Goal: Task Accomplishment & Management: Manage account settings

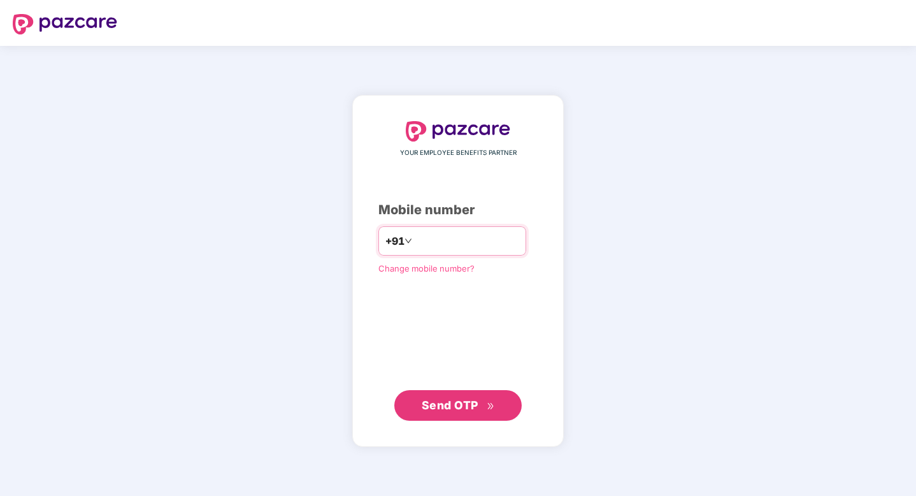
type input "*"
type input "**********"
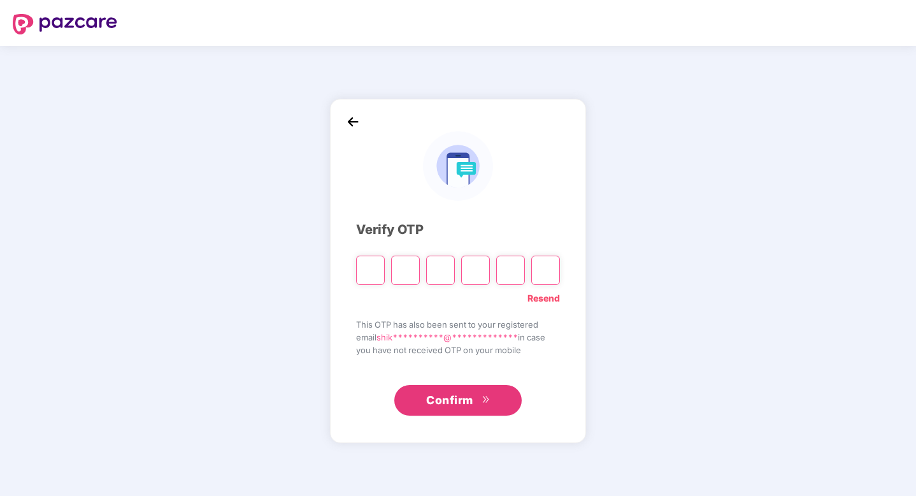
paste input "*"
type input "*"
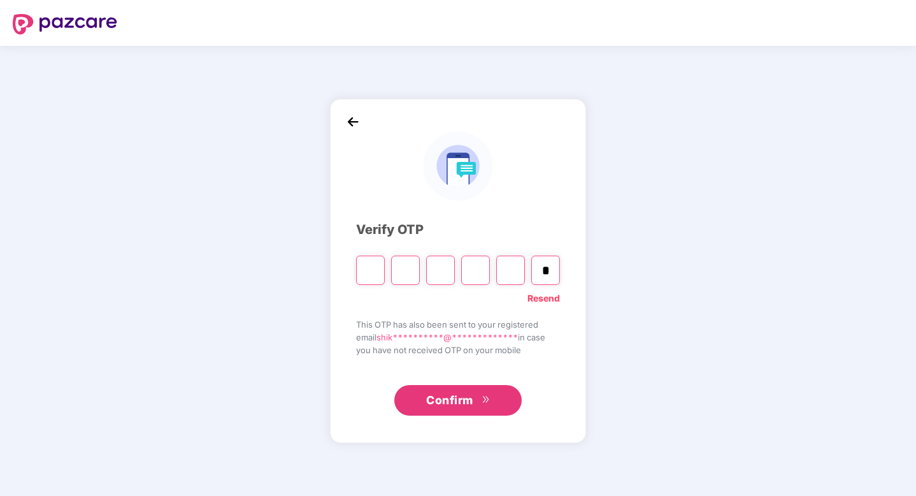
type input "*"
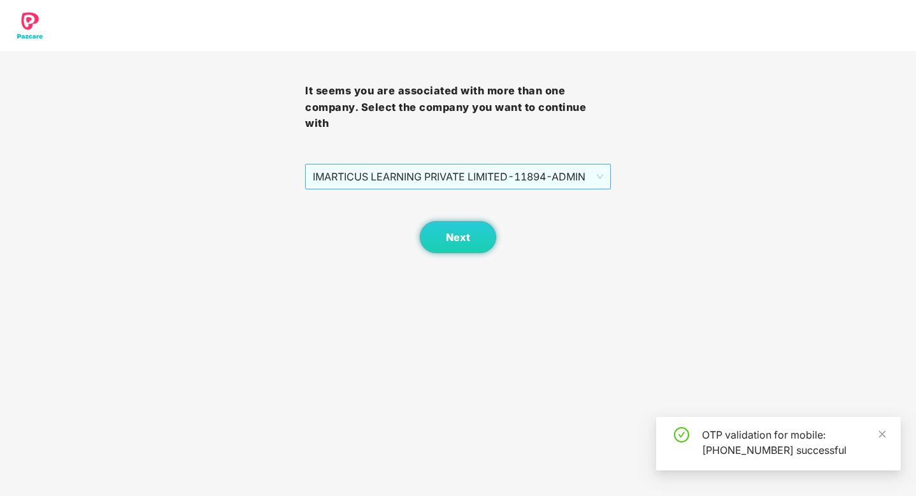
click at [454, 184] on span "IMARTICUS LEARNING PRIVATE LIMITED - 11894 - ADMIN" at bounding box center [458, 176] width 290 height 24
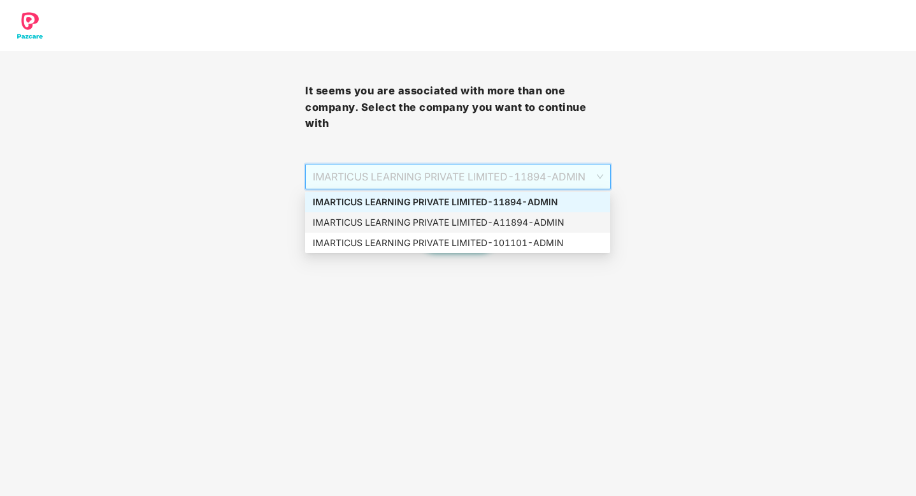
click at [458, 222] on div "IMARTICUS LEARNING PRIVATE LIMITED - A11894 - ADMIN" at bounding box center [458, 222] width 290 height 14
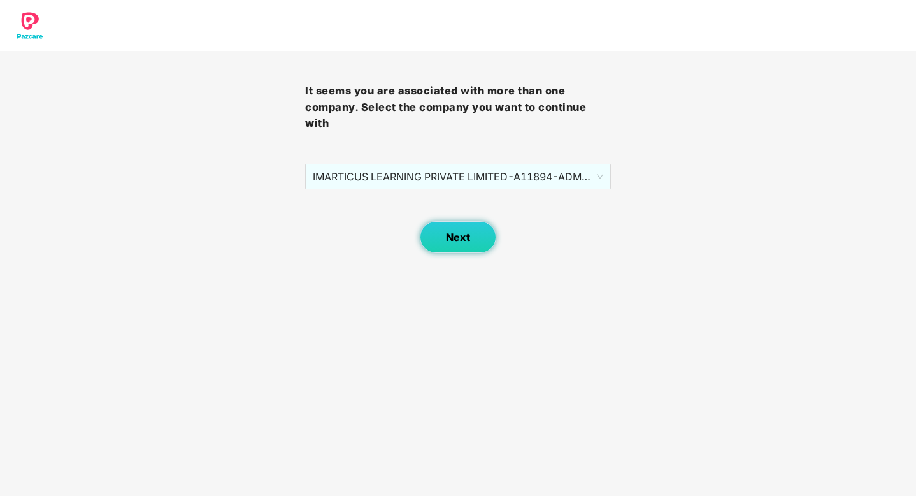
click at [463, 243] on span "Next" at bounding box center [458, 237] width 24 height 12
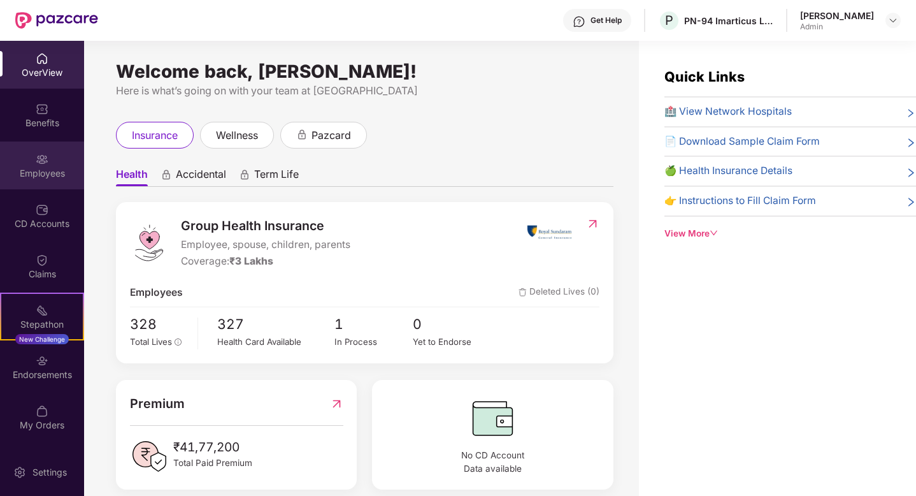
click at [61, 158] on div "Employees" at bounding box center [42, 165] width 84 height 48
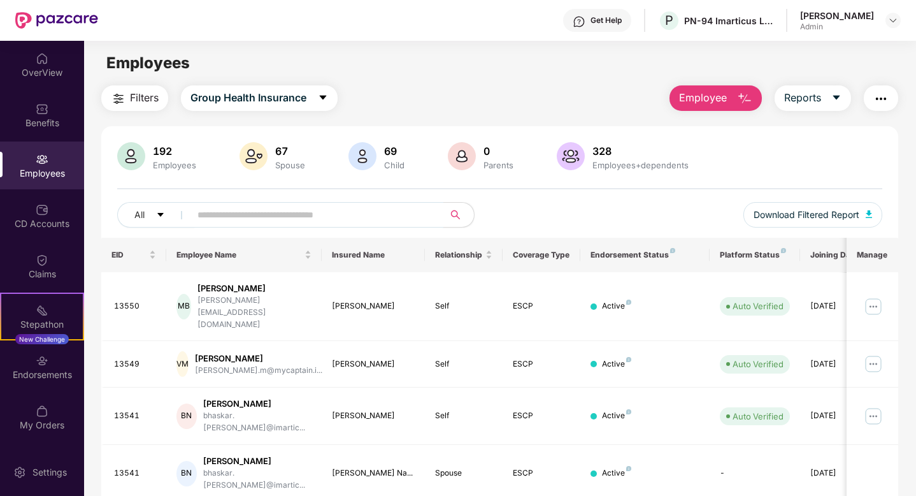
click at [266, 221] on input "text" at bounding box center [312, 214] width 229 height 19
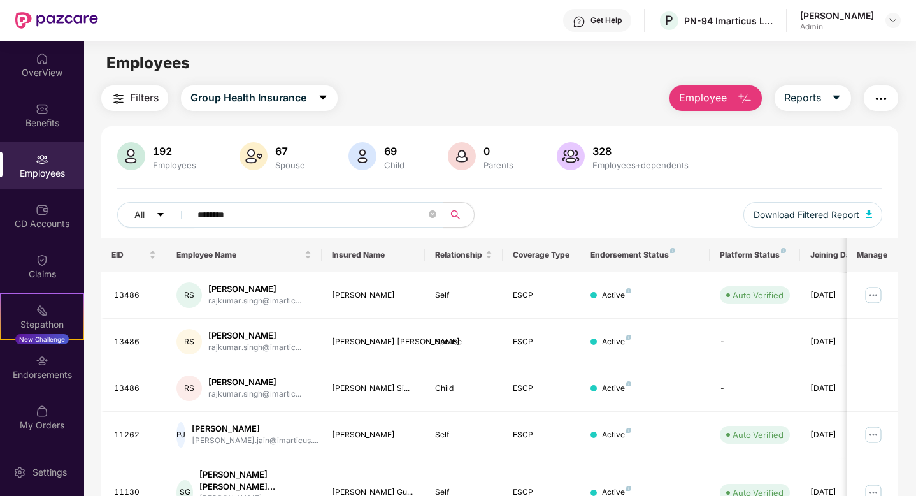
type input "********"
click at [870, 296] on img at bounding box center [874, 295] width 20 height 20
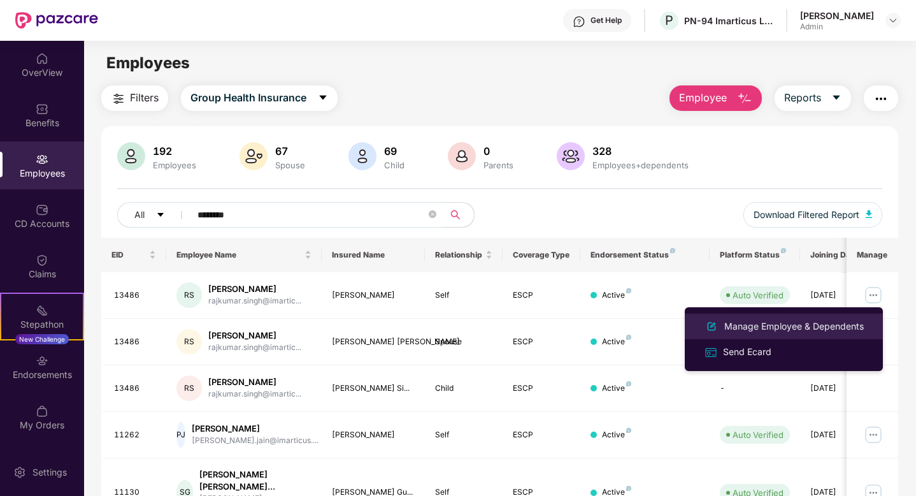
click at [763, 325] on div "Manage Employee & Dependents" at bounding box center [794, 326] width 145 height 14
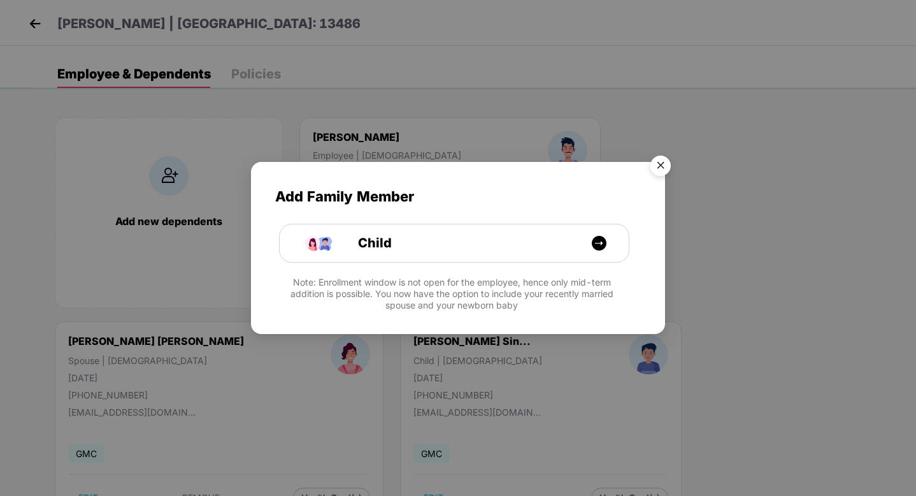
click at [663, 165] on img "Close" at bounding box center [661, 168] width 36 height 36
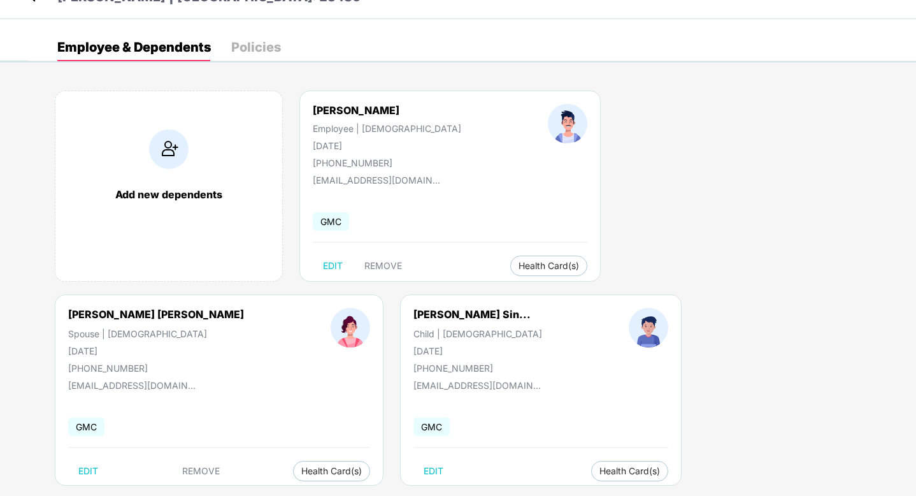
scroll to position [48, 0]
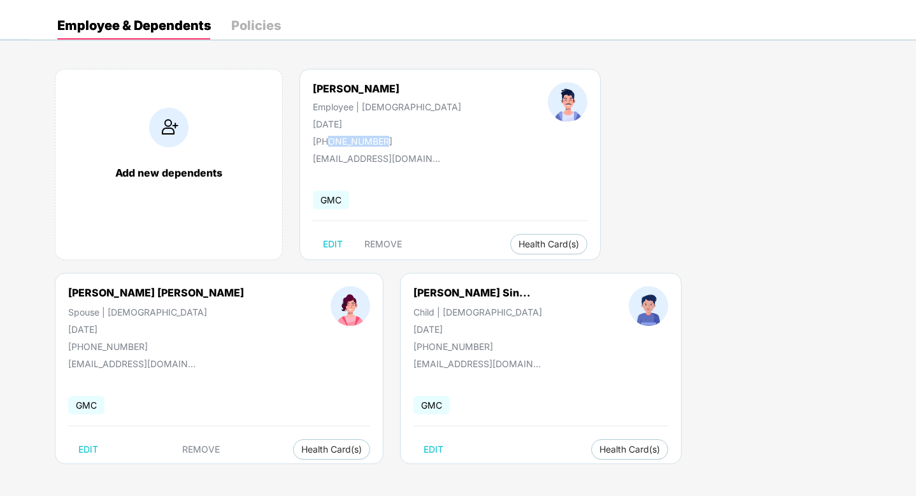
drag, startPoint x: 328, startPoint y: 143, endPoint x: 378, endPoint y: 139, distance: 49.9
click at [378, 139] on div "[PHONE_NUMBER]" at bounding box center [387, 141] width 148 height 11
copy div "8169981082"
drag, startPoint x: 98, startPoint y: 329, endPoint x: 138, endPoint y: 335, distance: 40.7
click at [370, 335] on div "[PERSON_NAME] Sin... Child | [DEMOGRAPHIC_DATA] [DATE] [PHONE_NUMBER]" at bounding box center [477, 319] width 215 height 66
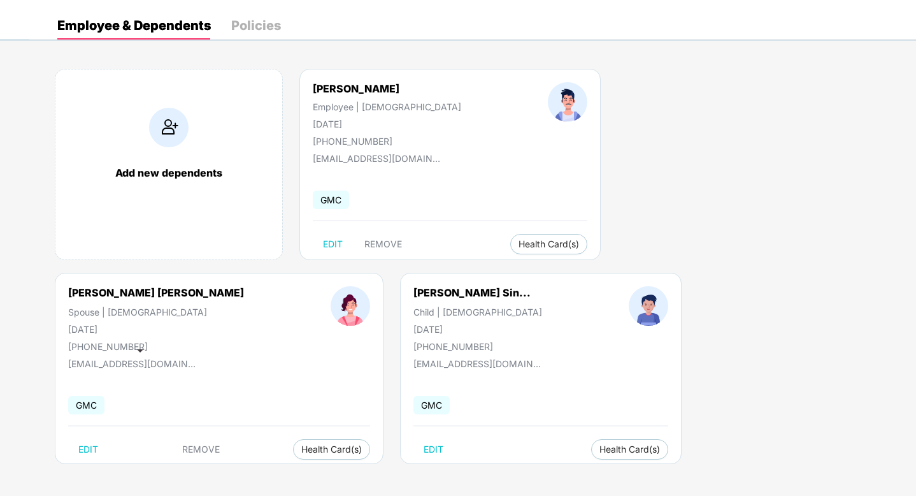
click at [414, 361] on div "[EMAIL_ADDRESS][DOMAIN_NAME]" at bounding box center [477, 363] width 127 height 11
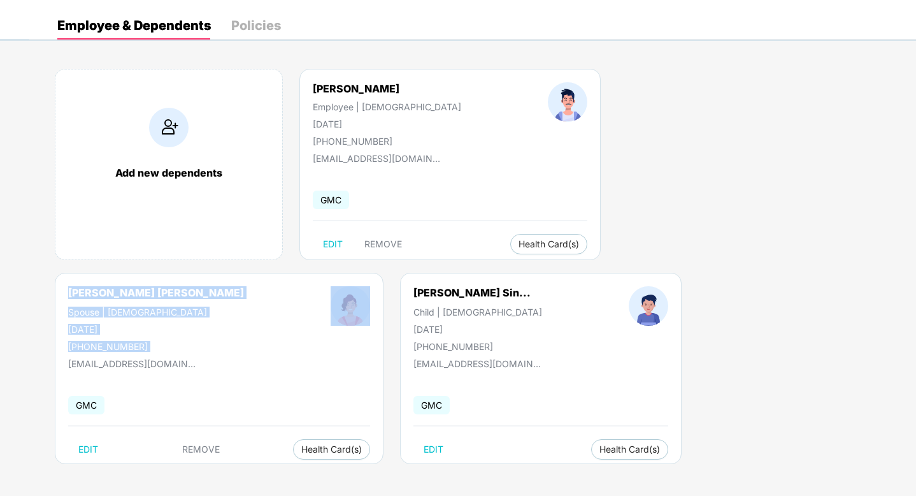
drag, startPoint x: 563, startPoint y: 84, endPoint x: 721, endPoint y: 84, distance: 158.0
click at [414, 286] on div "[PERSON_NAME] [PERSON_NAME] Spouse | [DEMOGRAPHIC_DATA] [DATE] [PHONE_NUMBER]" at bounding box center [219, 319] width 389 height 66
